Goal: Complete application form

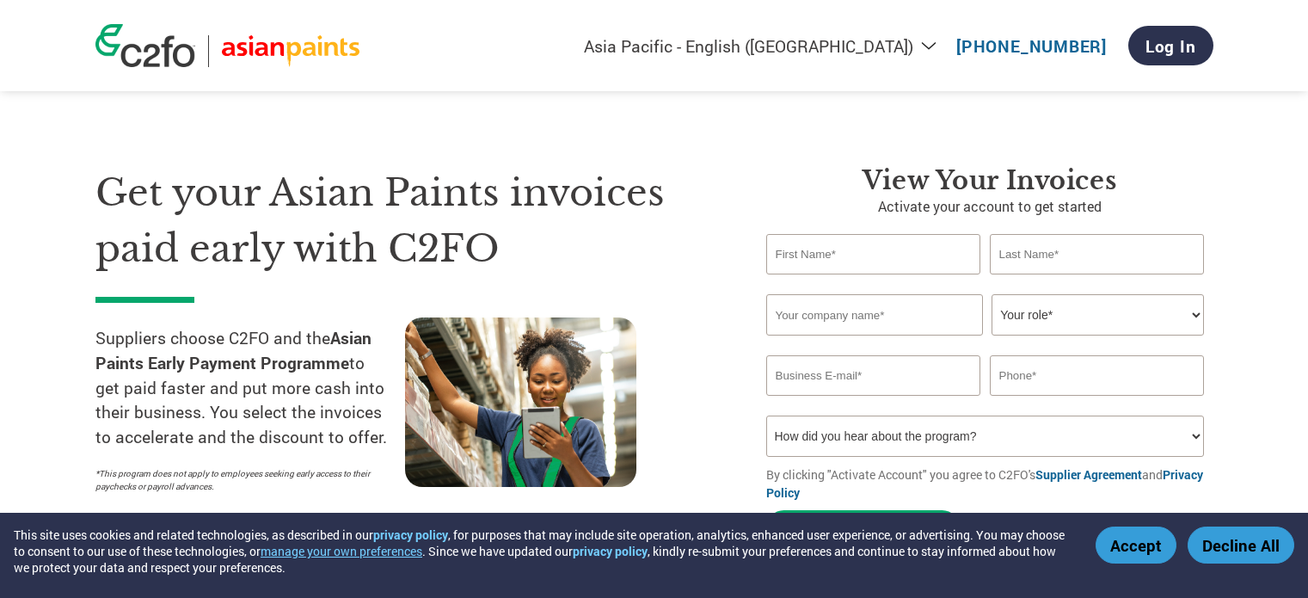
select select "en-IN"
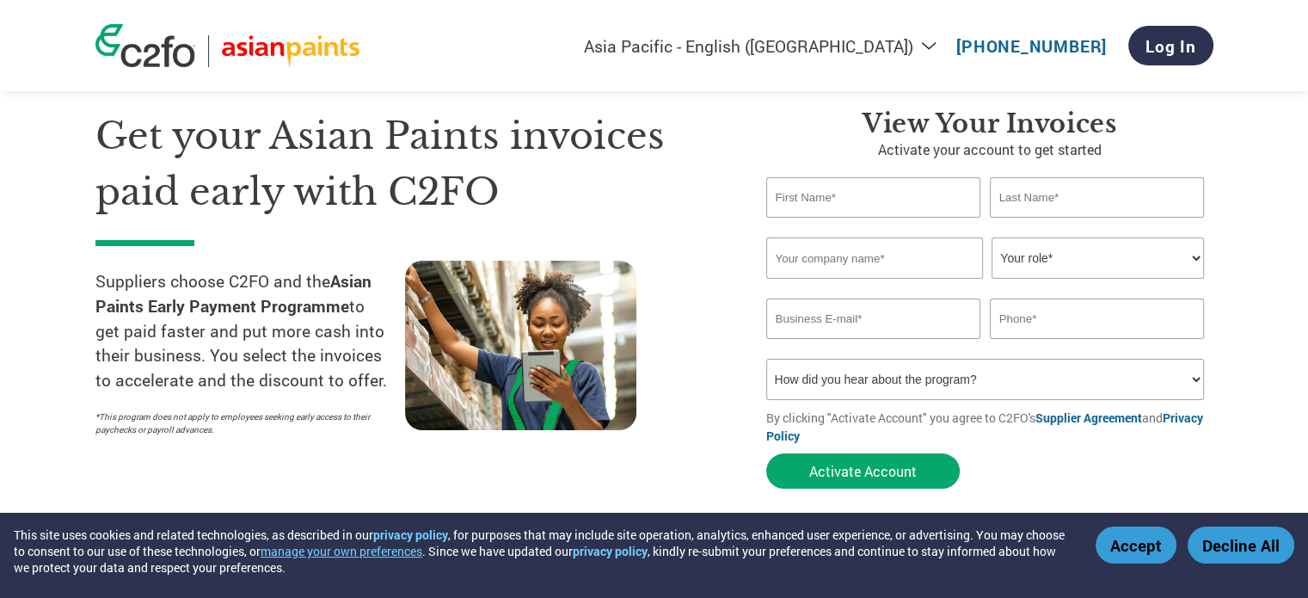
scroll to position [86, 0]
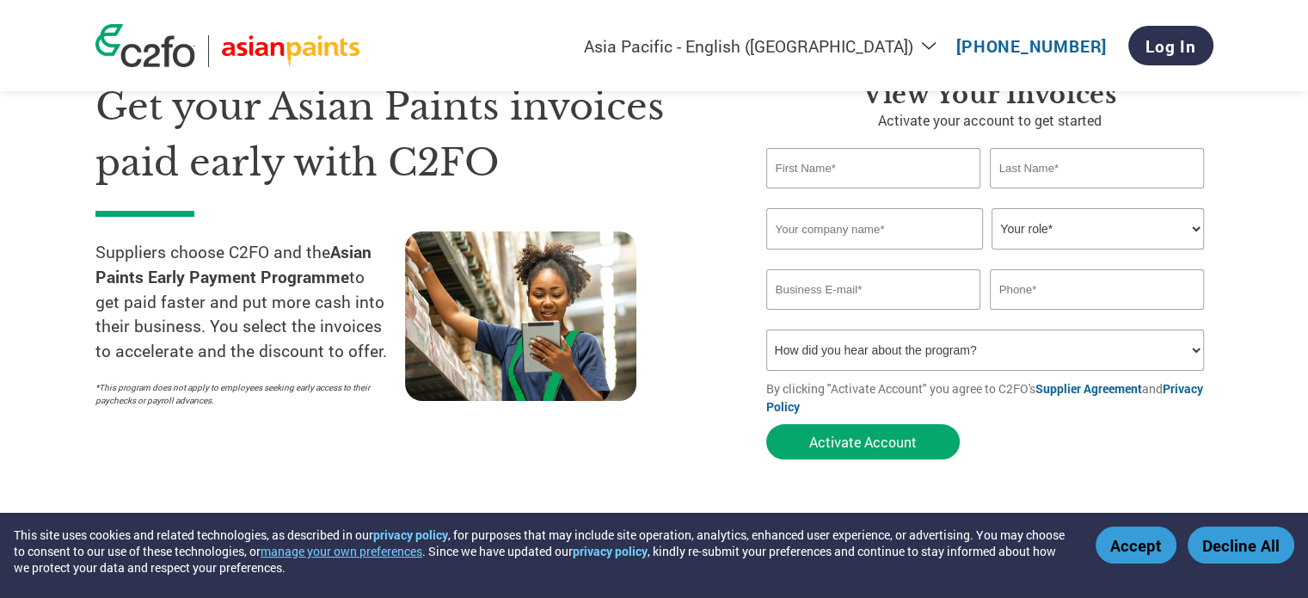
click at [875, 179] on input "text" at bounding box center [873, 168] width 215 height 40
type input "ALGEBRA"
click at [986, 175] on div "ALGEBRA" at bounding box center [989, 168] width 447 height 40
click at [1009, 161] on input "text" at bounding box center [1097, 168] width 215 height 40
type input "COLOURS"
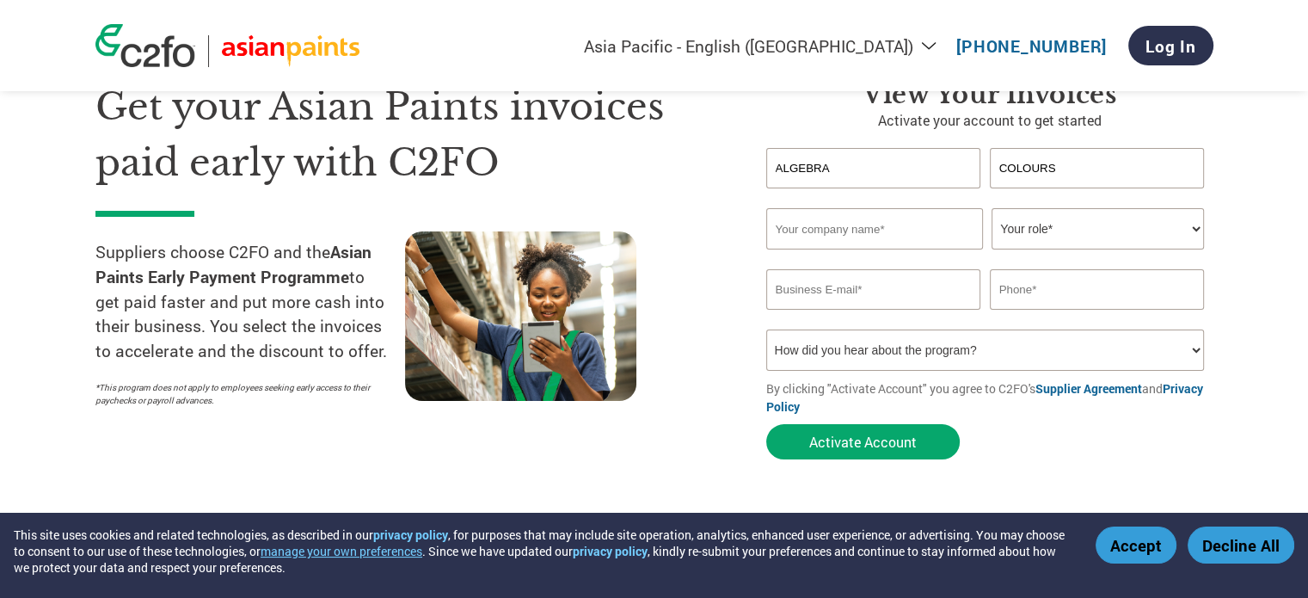
click at [910, 240] on input "text" at bounding box center [874, 228] width 217 height 41
click at [909, 175] on input "ALGEBRA" at bounding box center [873, 168] width 215 height 40
click at [894, 235] on input "text" at bounding box center [874, 228] width 217 height 41
click at [1046, 228] on select "Your role* CFO Controller Credit Manager Finance Director Treasurer CEO Preside…" at bounding box center [1098, 228] width 212 height 41
click at [874, 159] on input "ALGEBRA" at bounding box center [873, 168] width 215 height 40
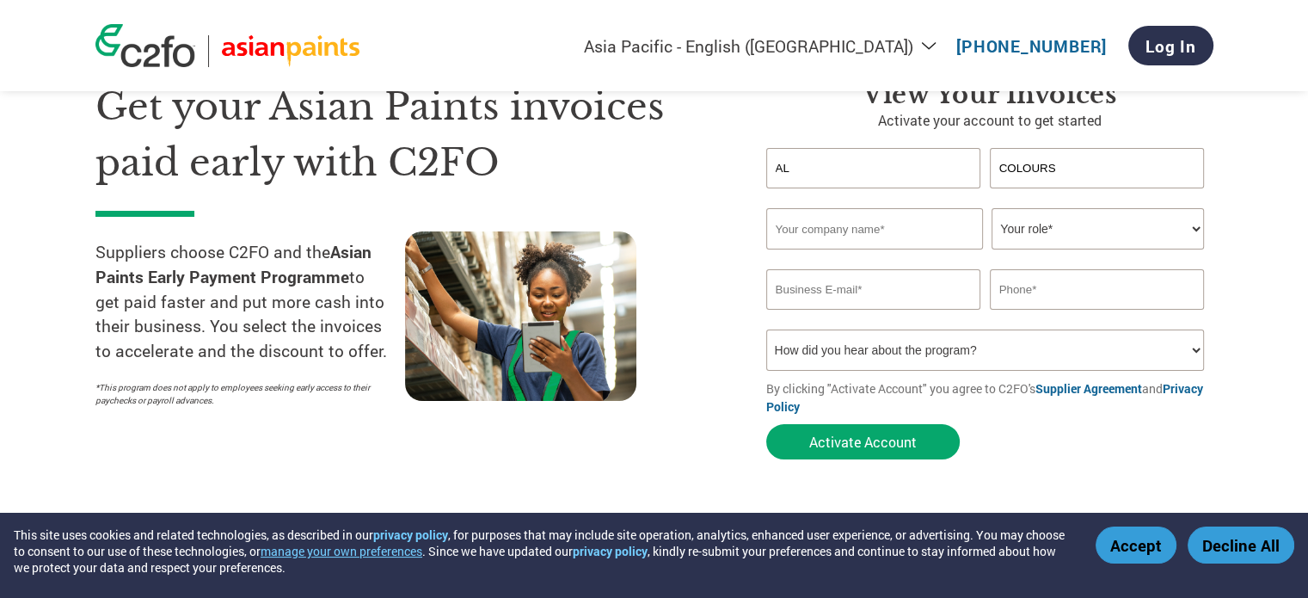
type input "A"
type input "SABRIN"
click at [1102, 153] on input "COLOURS" at bounding box center [1097, 168] width 215 height 40
type input "C"
type input "[PERSON_NAME]"
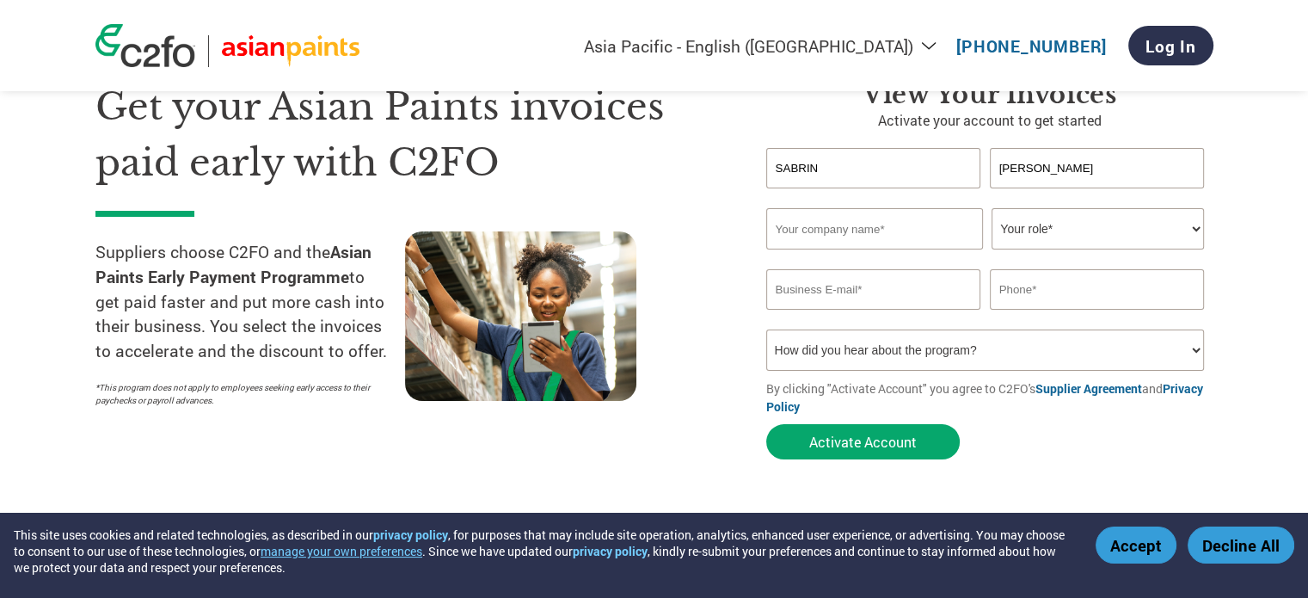
click at [943, 210] on input "text" at bounding box center [874, 228] width 217 height 41
type input "ALGEBRA COLOURS"
click at [1094, 232] on select "Your role* CFO Controller Credit Manager Finance Director Treasurer CEO Preside…" at bounding box center [1098, 228] width 212 height 41
select select "ACCOUNTS_RECEIVABLE"
click at [992, 208] on select "Your role* CFO Controller Credit Manager Finance Director Treasurer CEO Preside…" at bounding box center [1098, 228] width 212 height 41
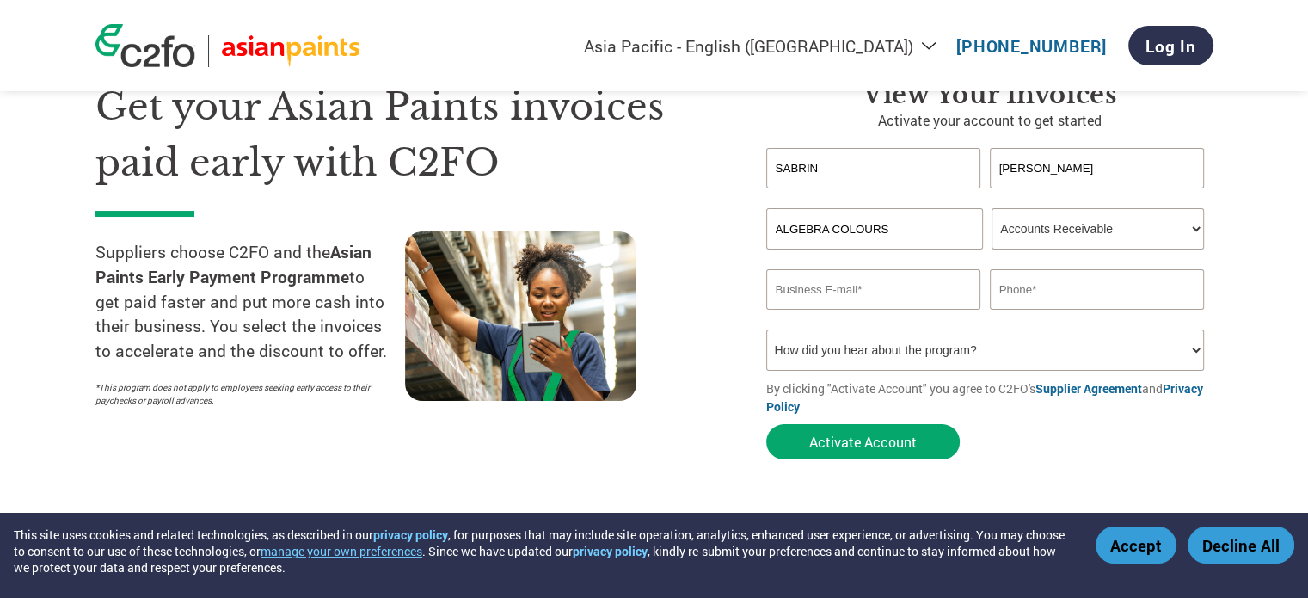
click at [828, 290] on input "email" at bounding box center [873, 289] width 215 height 40
type input "S"
type input "A"
type input "[EMAIL_ADDRESS][DOMAIN_NAME]"
drag, startPoint x: 720, startPoint y: 143, endPoint x: 868, endPoint y: 191, distance: 155.6
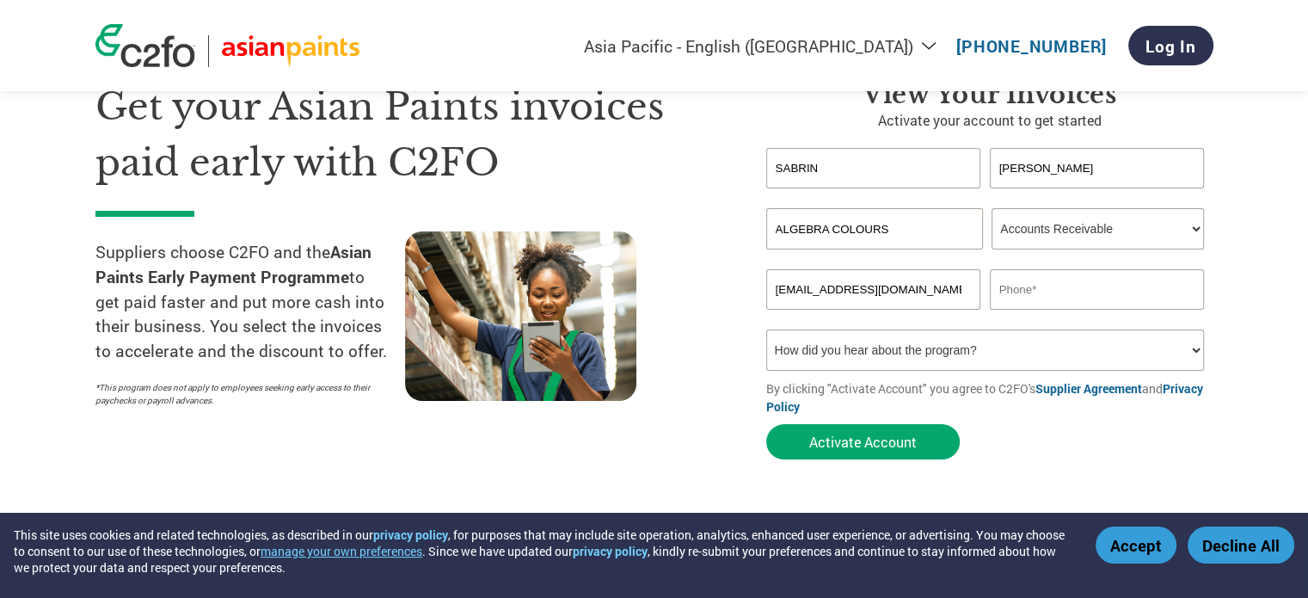
click at [727, 144] on div "Get your Asian Paints invoices paid early with C2FO Suppliers choose C2FO and t…" at bounding box center [417, 273] width 645 height 389
click at [1041, 288] on input "text" at bounding box center [1097, 289] width 215 height 40
type input "6238761016"
click at [937, 346] on select "How did you hear about the program? Received a letter Email Social Media Online…" at bounding box center [985, 349] width 439 height 41
select select "Email"
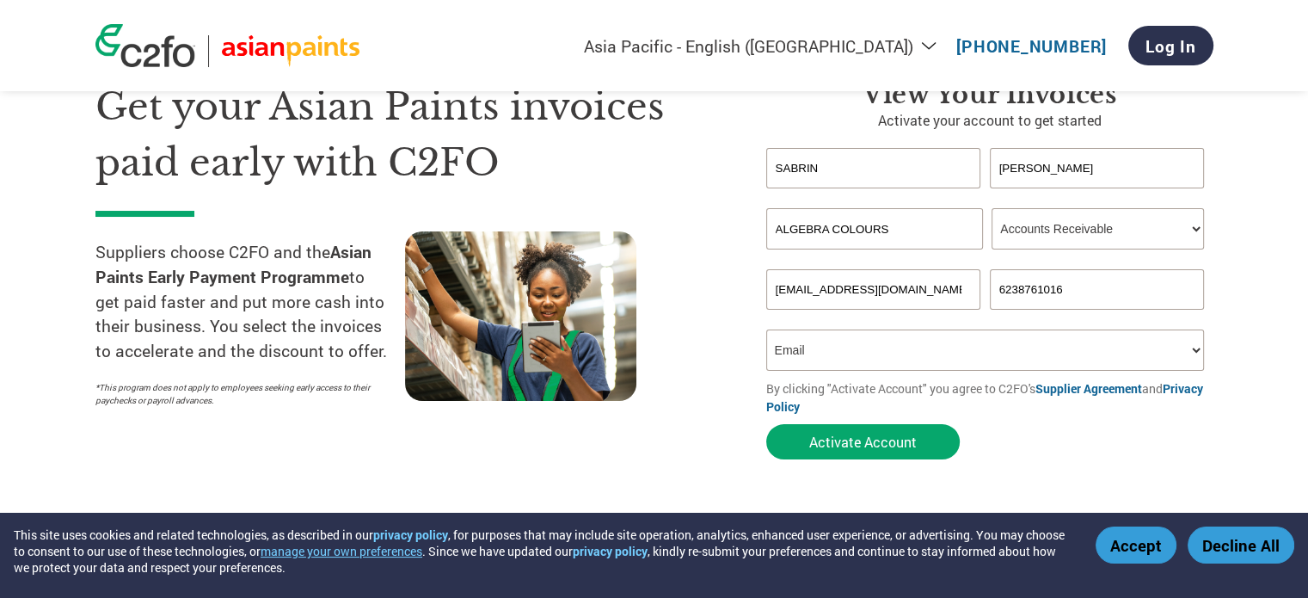
click at [766, 329] on select "How did you hear about the program? Received a letter Email Social Media Online…" at bounding box center [985, 349] width 439 height 41
click at [862, 442] on button "Activate Account" at bounding box center [863, 441] width 194 height 35
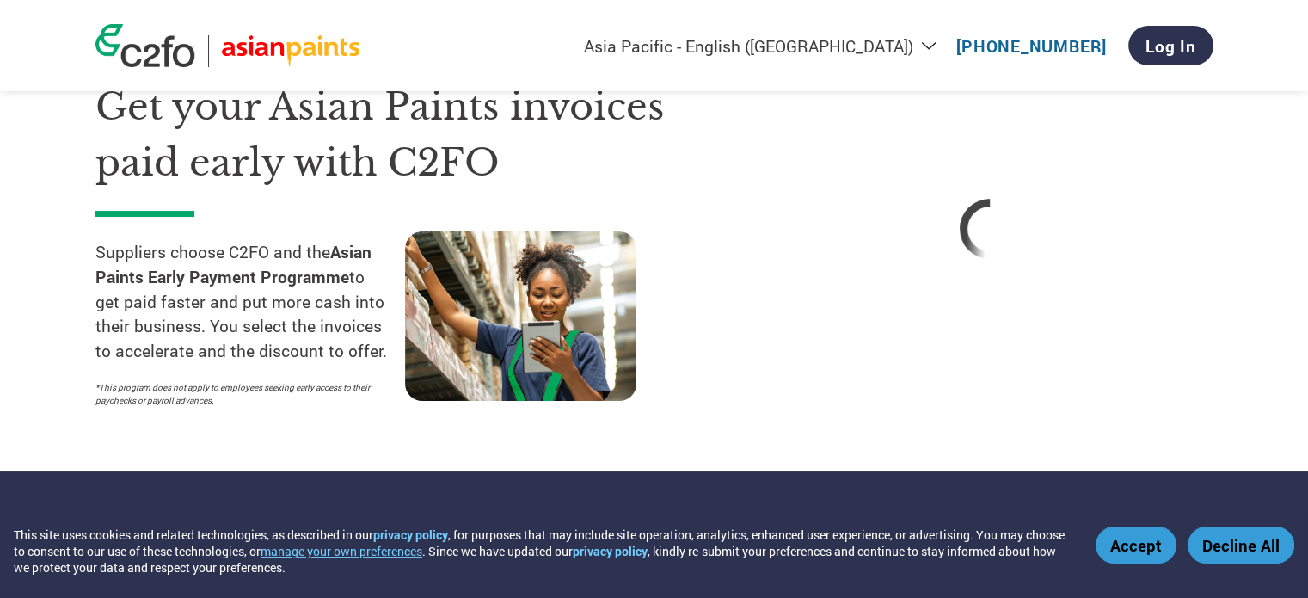
select select "en-IN"
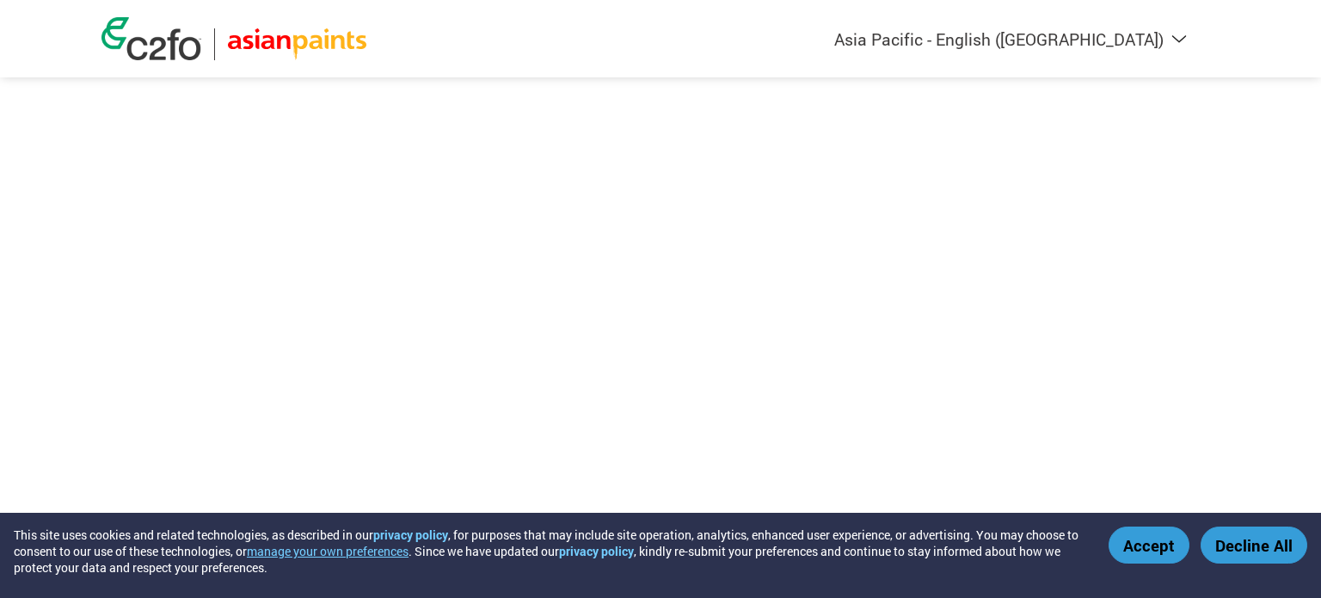
select select "en-IN"
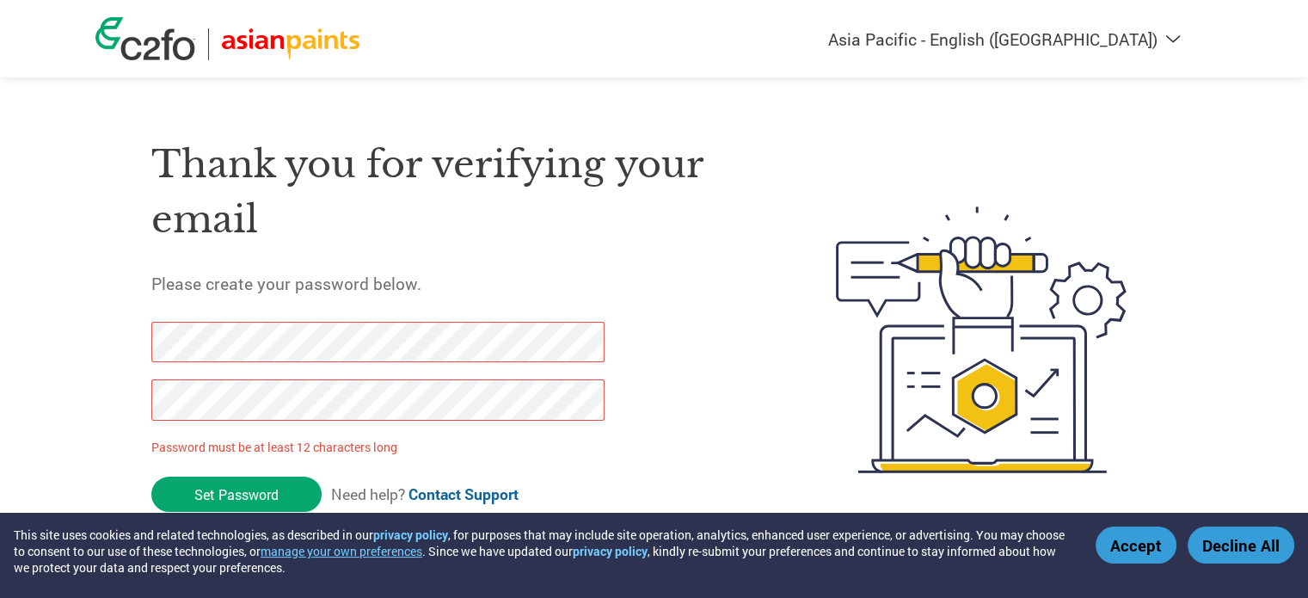
click at [289, 366] on div at bounding box center [368, 380] width 434 height 116
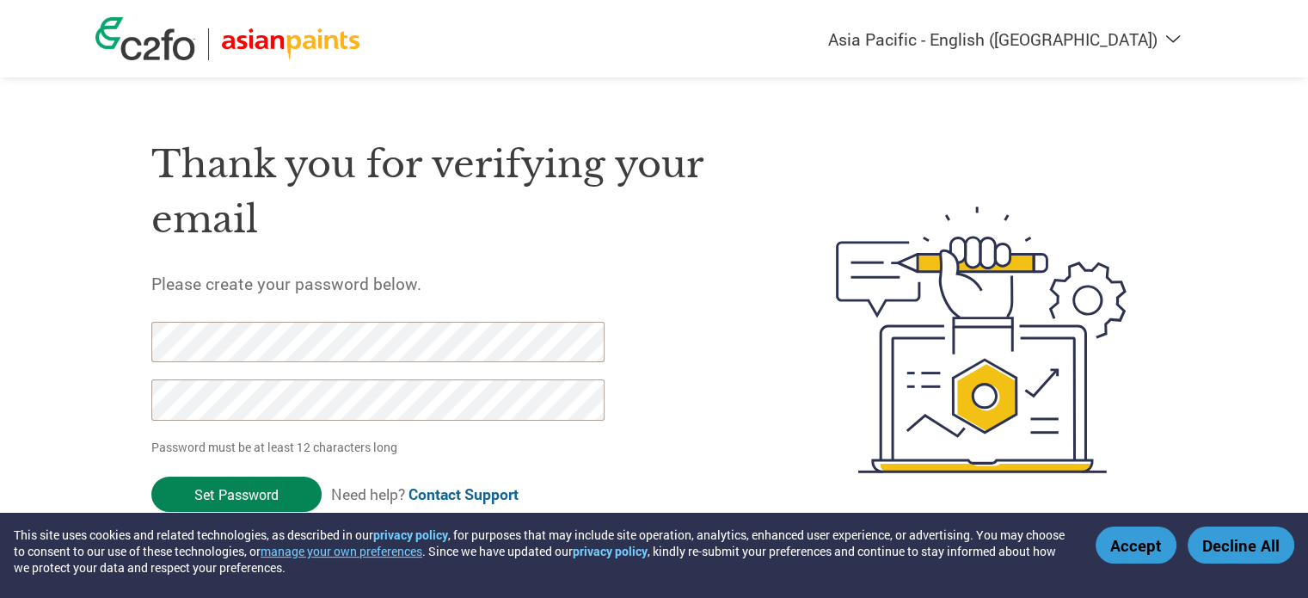
click at [224, 488] on input "Set Password" at bounding box center [236, 493] width 170 height 35
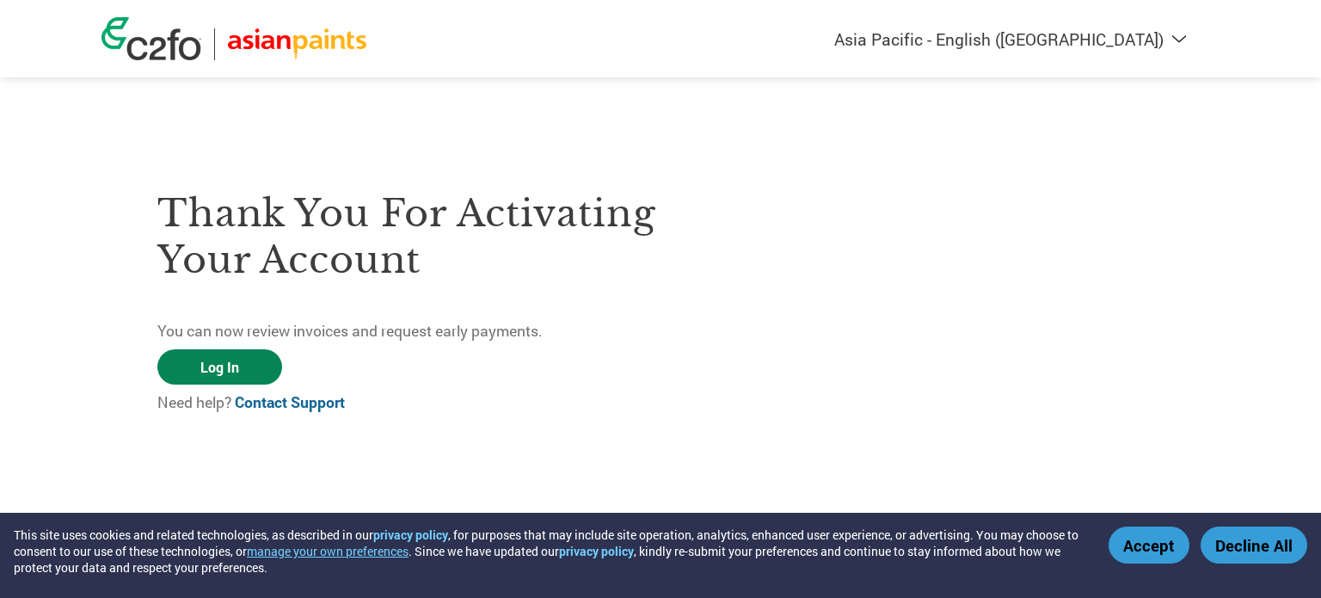
click at [207, 379] on link "Log In" at bounding box center [219, 366] width 125 height 35
